Goal: Task Accomplishment & Management: Manage account settings

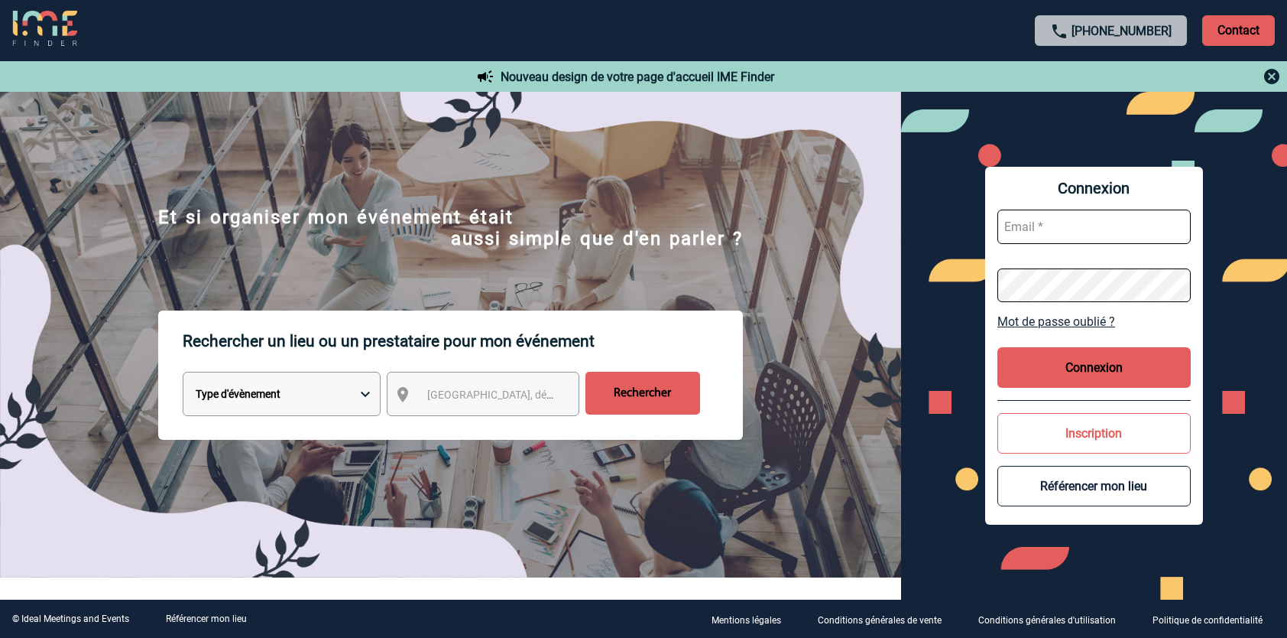
click at [1087, 216] on input "text" at bounding box center [1094, 226] width 193 height 34
type input "[PERSON_NAME][EMAIL_ADDRESS][PERSON_NAME][DOMAIN_NAME]"
click at [1089, 375] on button "Connexion" at bounding box center [1094, 367] width 193 height 41
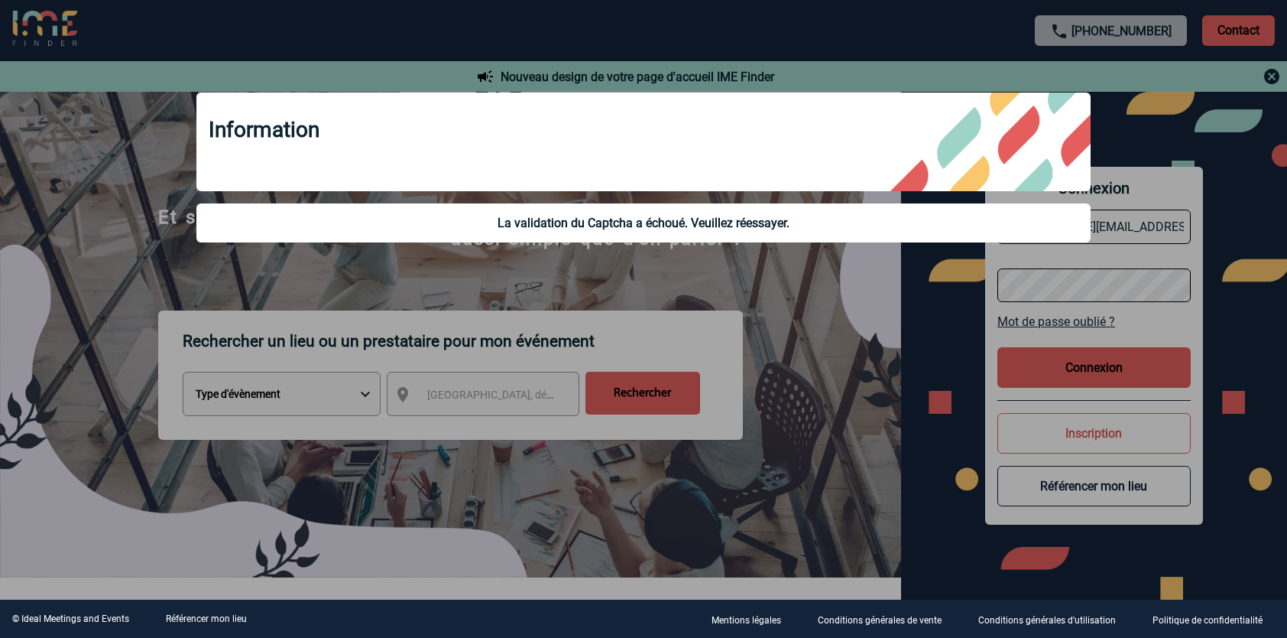
click at [1089, 375] on div at bounding box center [643, 319] width 1287 height 638
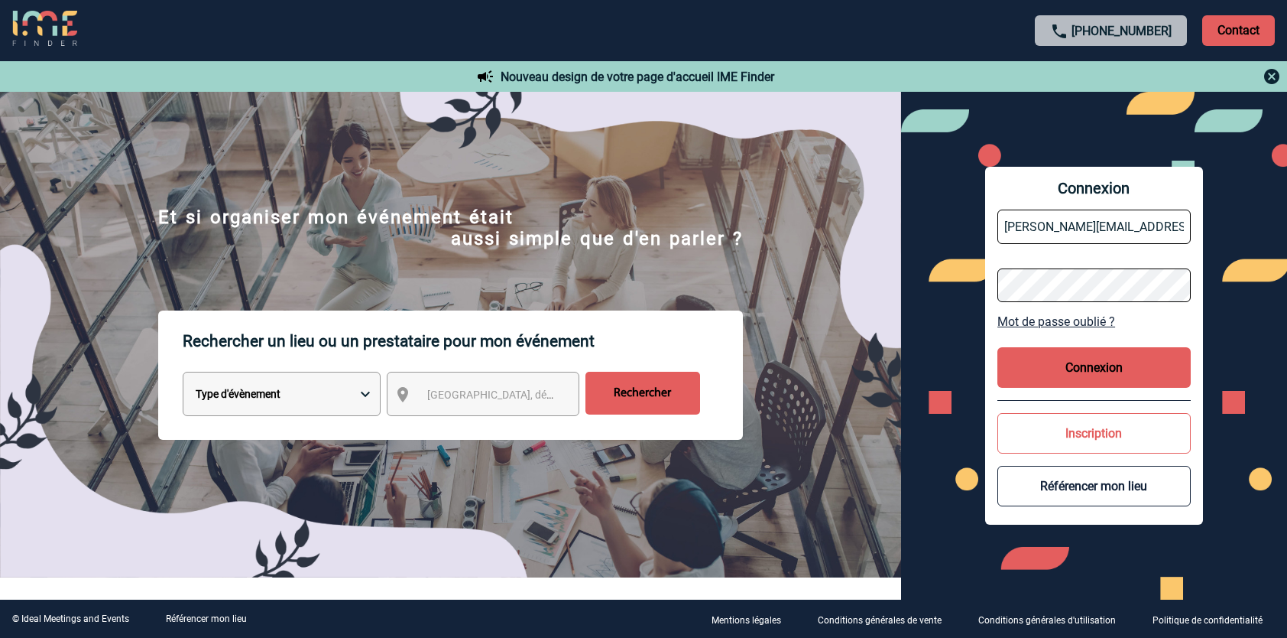
click at [1089, 375] on button "Connexion" at bounding box center [1094, 367] width 193 height 41
click at [1079, 235] on input "text" at bounding box center [1094, 226] width 193 height 34
type input "[PERSON_NAME][EMAIL_ADDRESS][PERSON_NAME][DOMAIN_NAME]"
click at [1115, 369] on button "Connexion" at bounding box center [1094, 367] width 193 height 41
click at [1086, 216] on input "text" at bounding box center [1094, 226] width 193 height 34
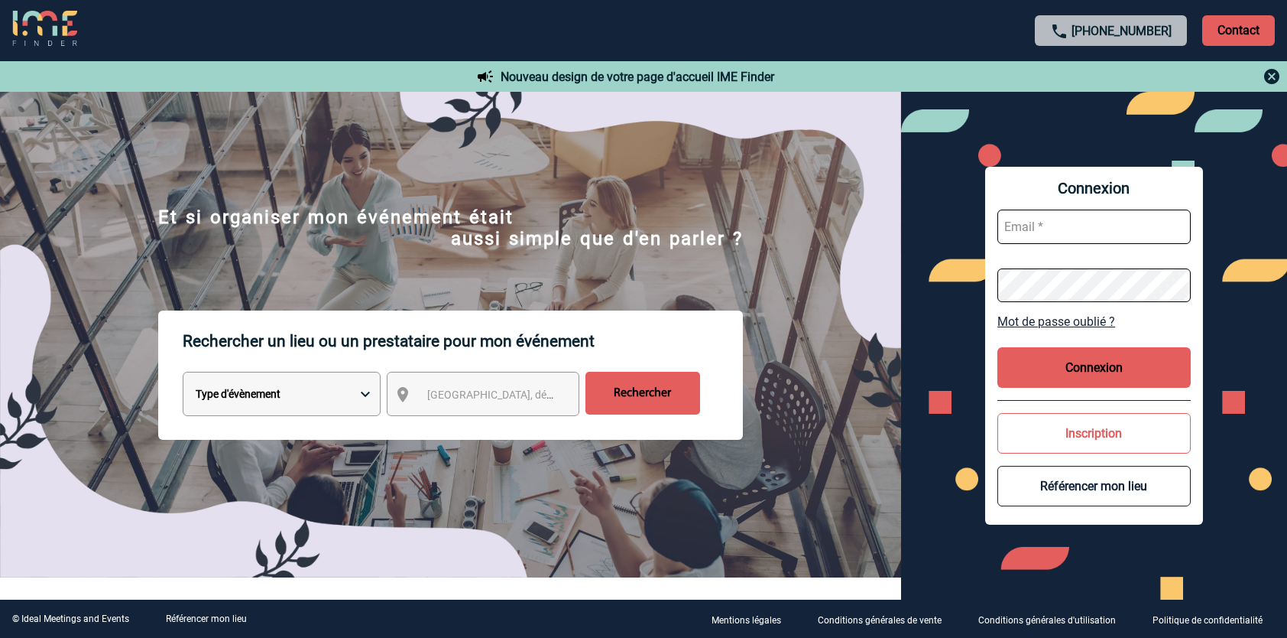
type input "[PERSON_NAME][EMAIL_ADDRESS][PERSON_NAME][DOMAIN_NAME]"
click at [1102, 359] on button "Connexion" at bounding box center [1094, 367] width 193 height 41
